Goal: Check status: Check status

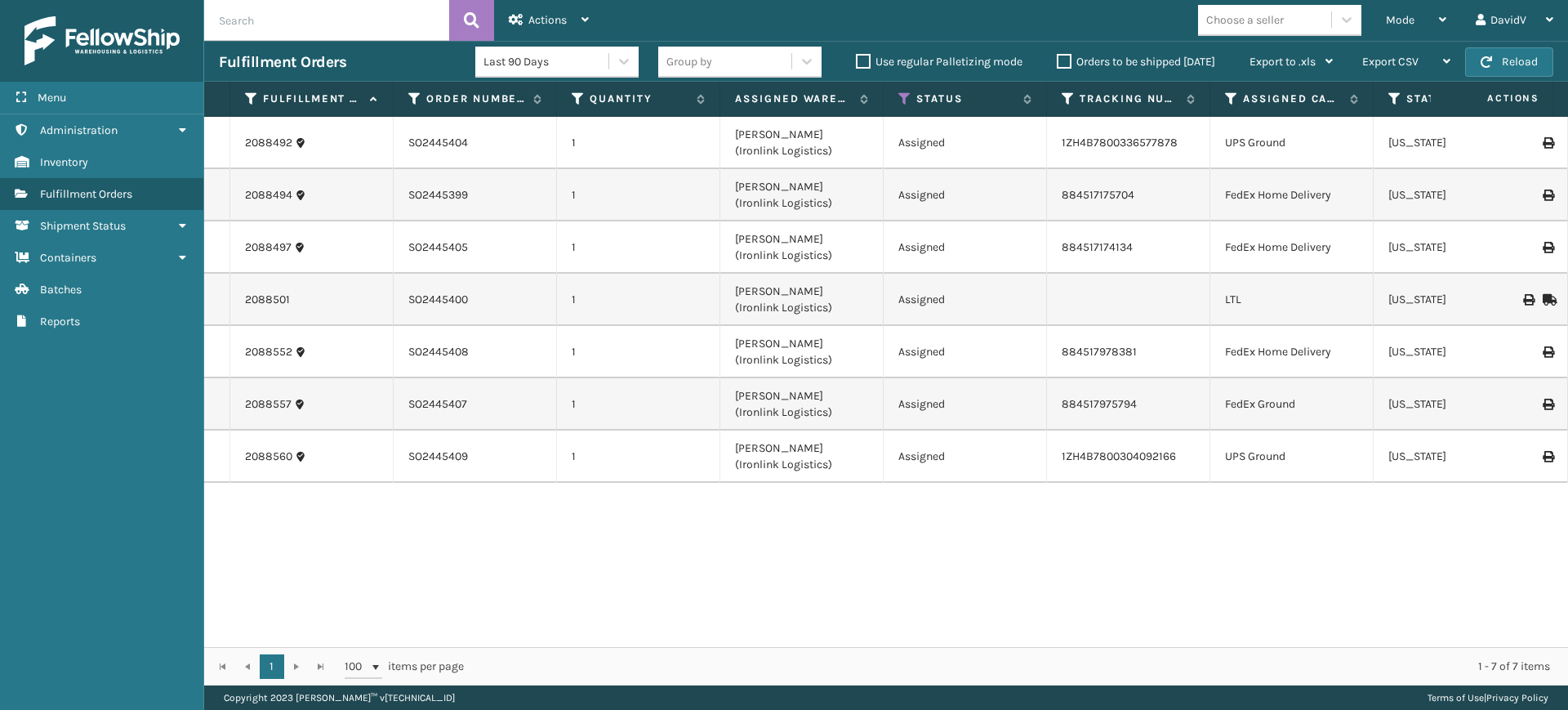
click at [1071, 61] on label "Orders to be shipped [DATE]" at bounding box center [1136, 62] width 158 height 14
click at [1057, 61] on input "Orders to be shipped [DATE]" at bounding box center [1056, 58] width 1 height 11
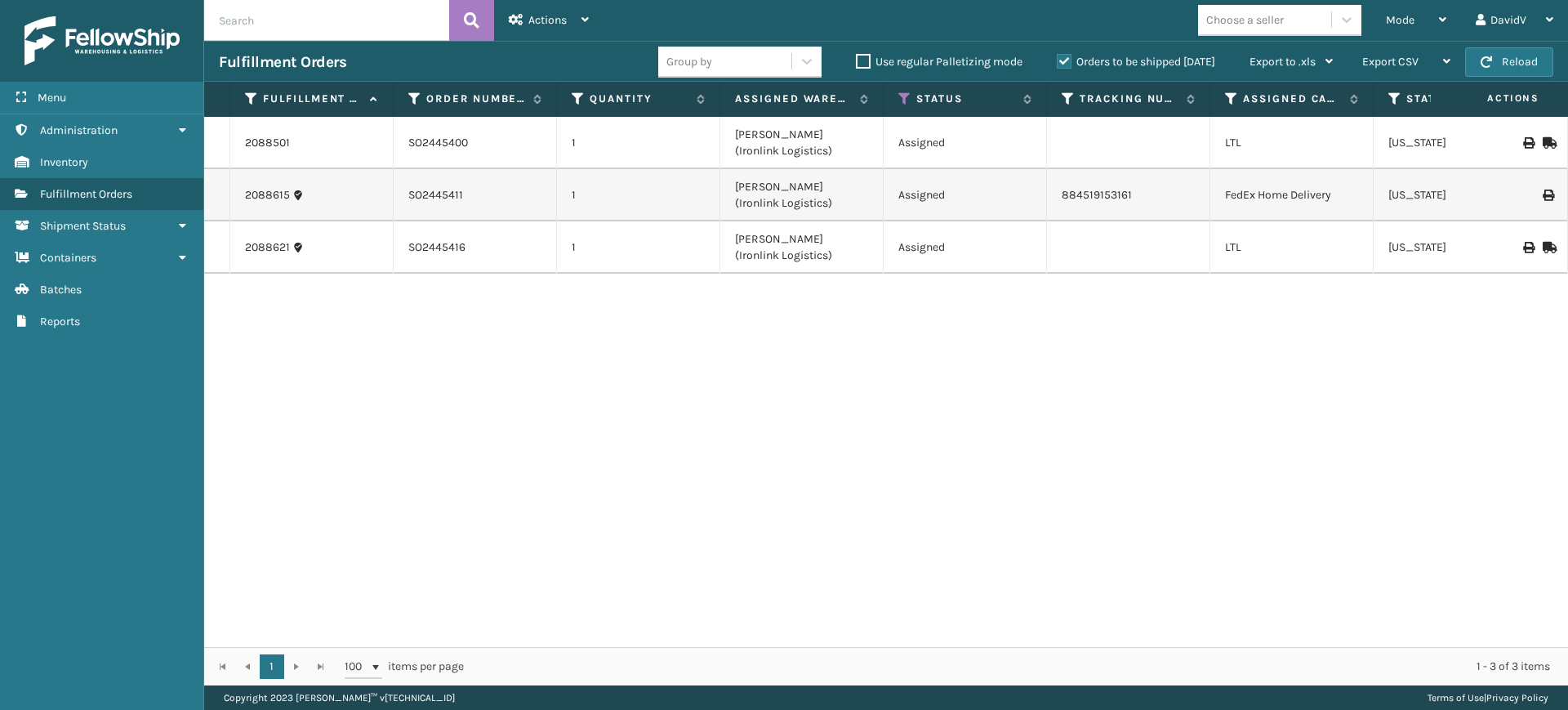
click at [1071, 61] on label "Orders to be shipped [DATE]" at bounding box center [1136, 62] width 158 height 14
click at [1057, 61] on input "Orders to be shipped [DATE]" at bounding box center [1056, 58] width 1 height 11
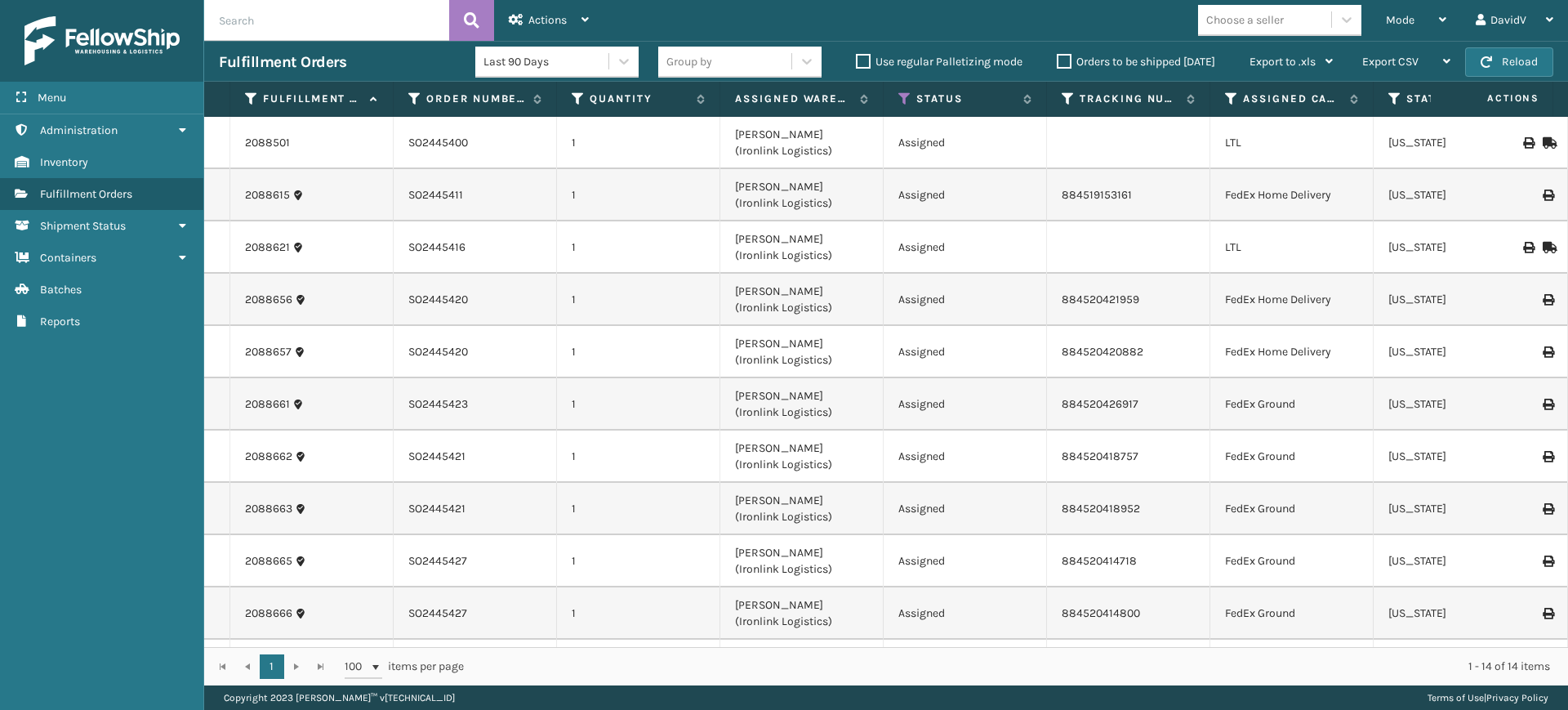
click at [1071, 61] on label "Orders to be shipped [DATE]" at bounding box center [1136, 62] width 158 height 14
click at [1057, 61] on input "Orders to be shipped [DATE]" at bounding box center [1056, 58] width 1 height 11
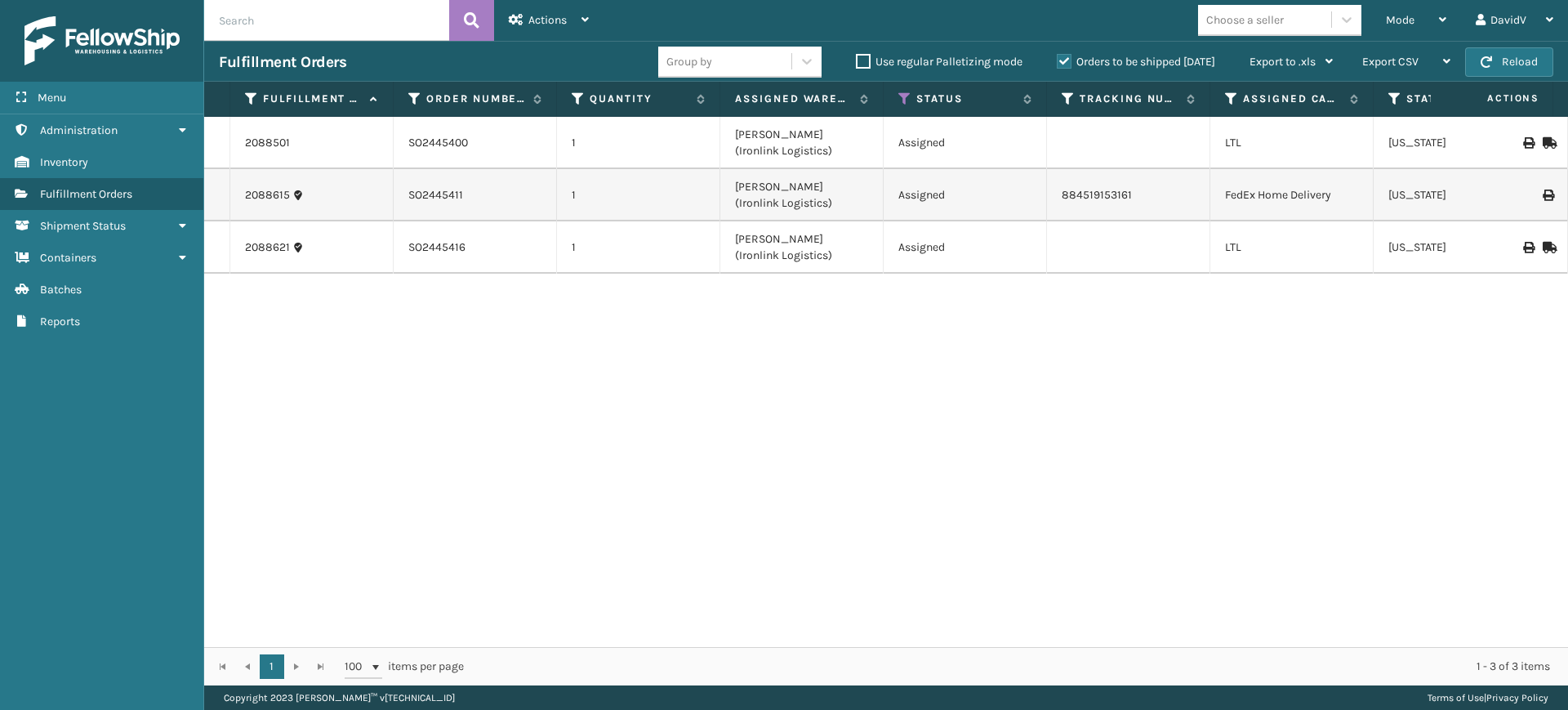
click at [1071, 61] on label "Orders to be shipped [DATE]" at bounding box center [1136, 62] width 158 height 14
click at [1057, 61] on input "Orders to be shipped [DATE]" at bounding box center [1056, 58] width 1 height 11
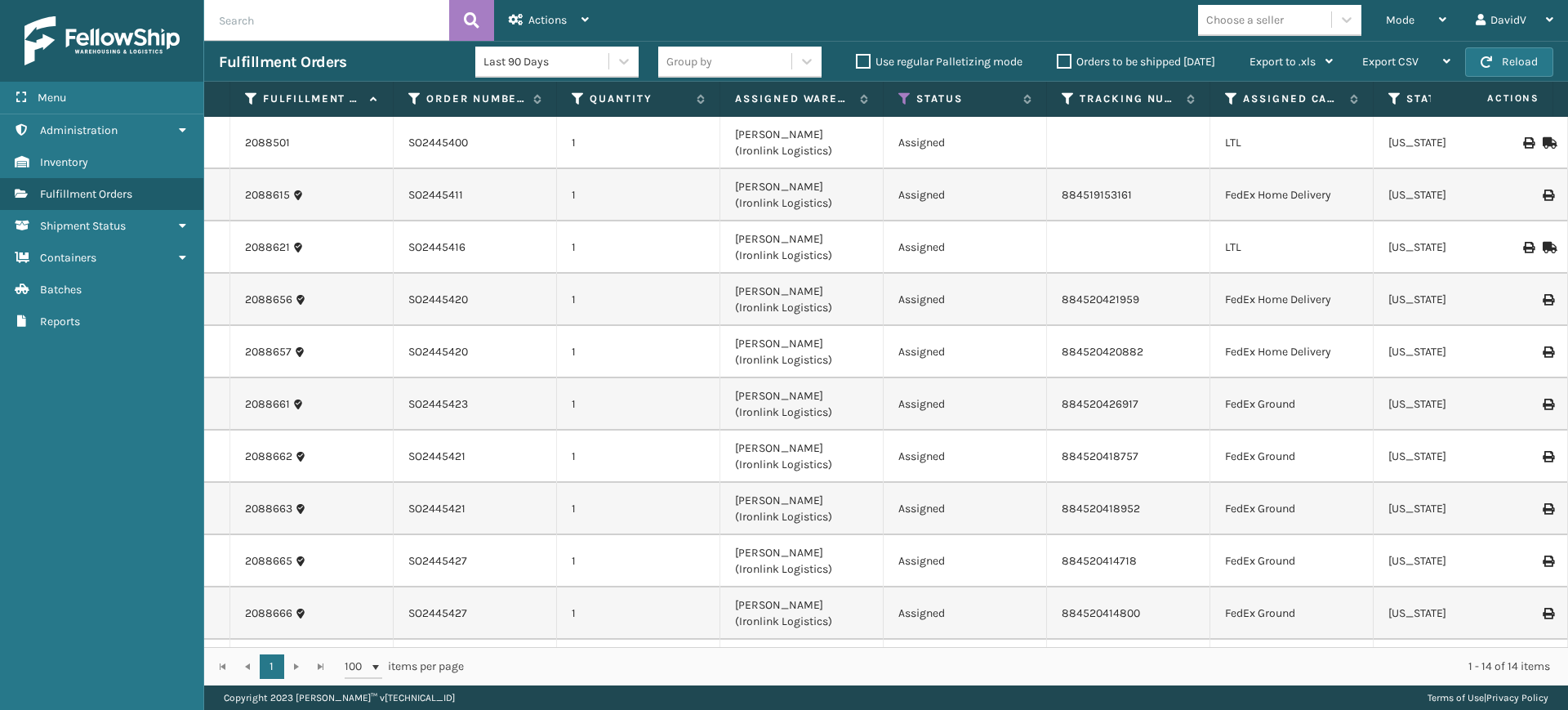
click at [1060, 66] on label "Orders to be shipped [DATE]" at bounding box center [1136, 62] width 158 height 14
click at [1057, 62] on input "Orders to be shipped [DATE]" at bounding box center [1056, 58] width 1 height 11
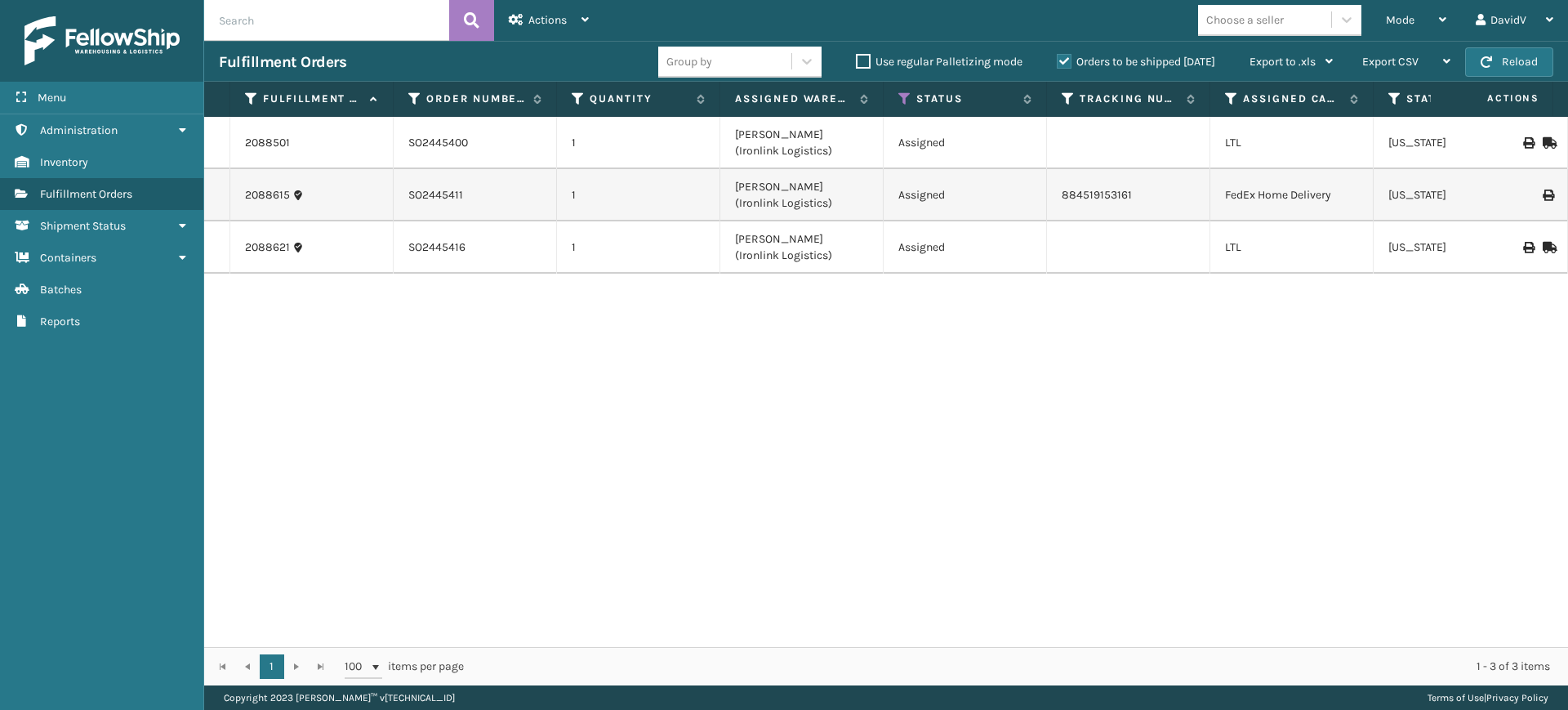
click at [1067, 60] on label "Orders to be shipped [DATE]" at bounding box center [1136, 62] width 158 height 14
click at [1057, 60] on input "Orders to be shipped [DATE]" at bounding box center [1056, 58] width 1 height 11
